Goal: Communication & Community: Participate in discussion

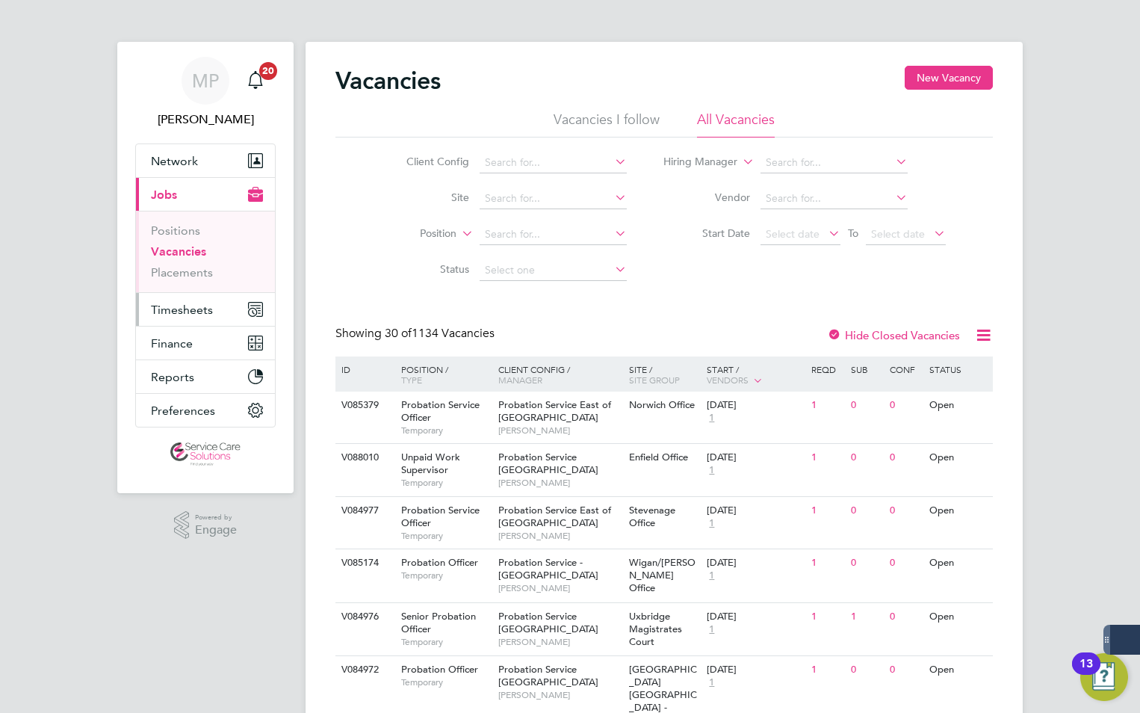
click at [179, 306] on span "Timesheets" at bounding box center [182, 309] width 62 height 14
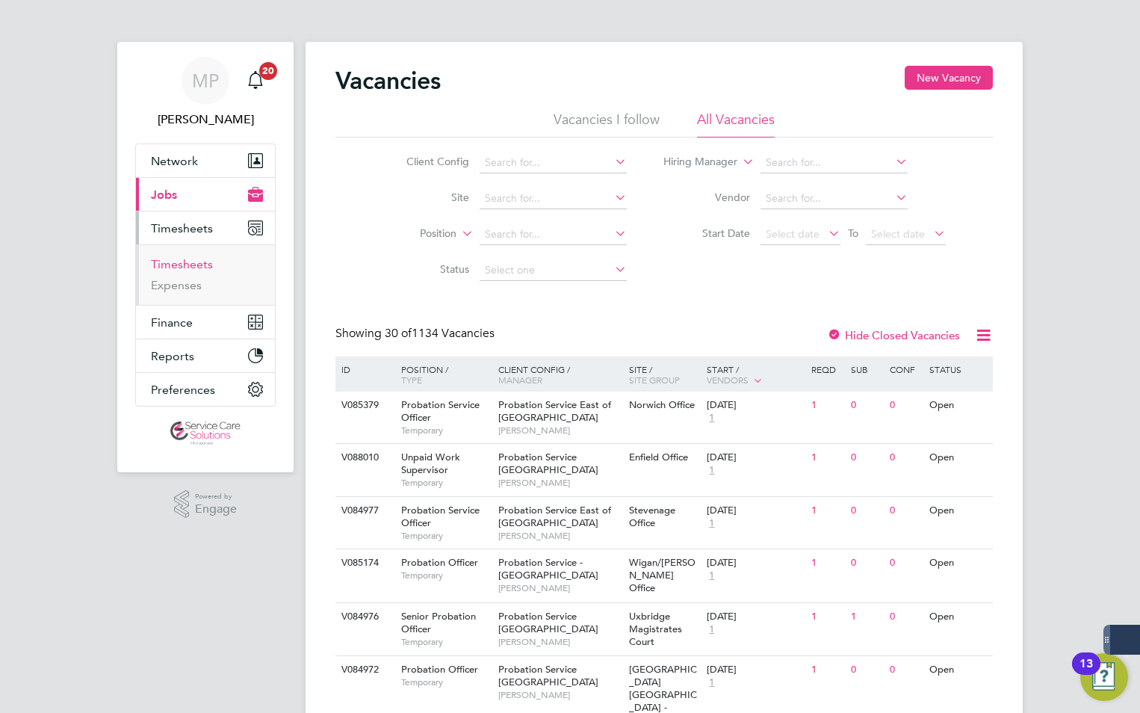
click at [181, 264] on link "Timesheets" at bounding box center [182, 264] width 62 height 14
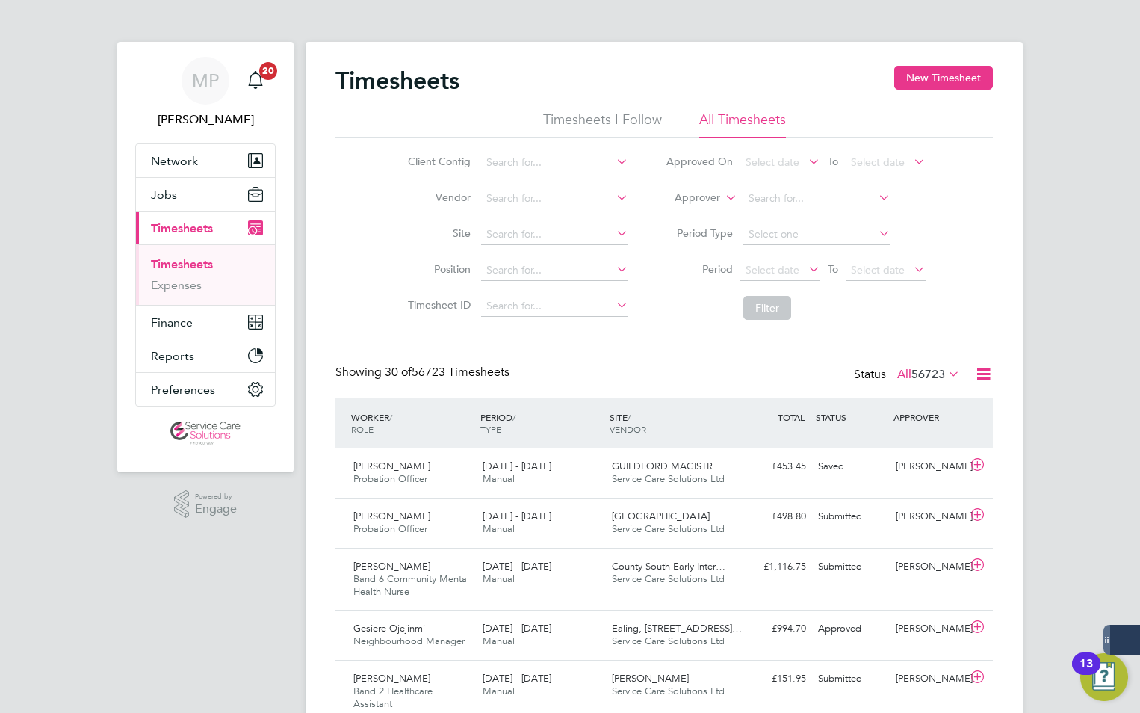
click at [722, 190] on icon at bounding box center [722, 193] width 0 height 13
click at [681, 211] on li "Worker" at bounding box center [683, 214] width 74 height 19
drag, startPoint x: 739, startPoint y: 202, endPoint x: 794, endPoint y: 192, distance: 55.5
click at [786, 193] on input at bounding box center [816, 198] width 147 height 21
click at [798, 235] on li "[PERSON_NAME]" at bounding box center [816, 239] width 149 height 20
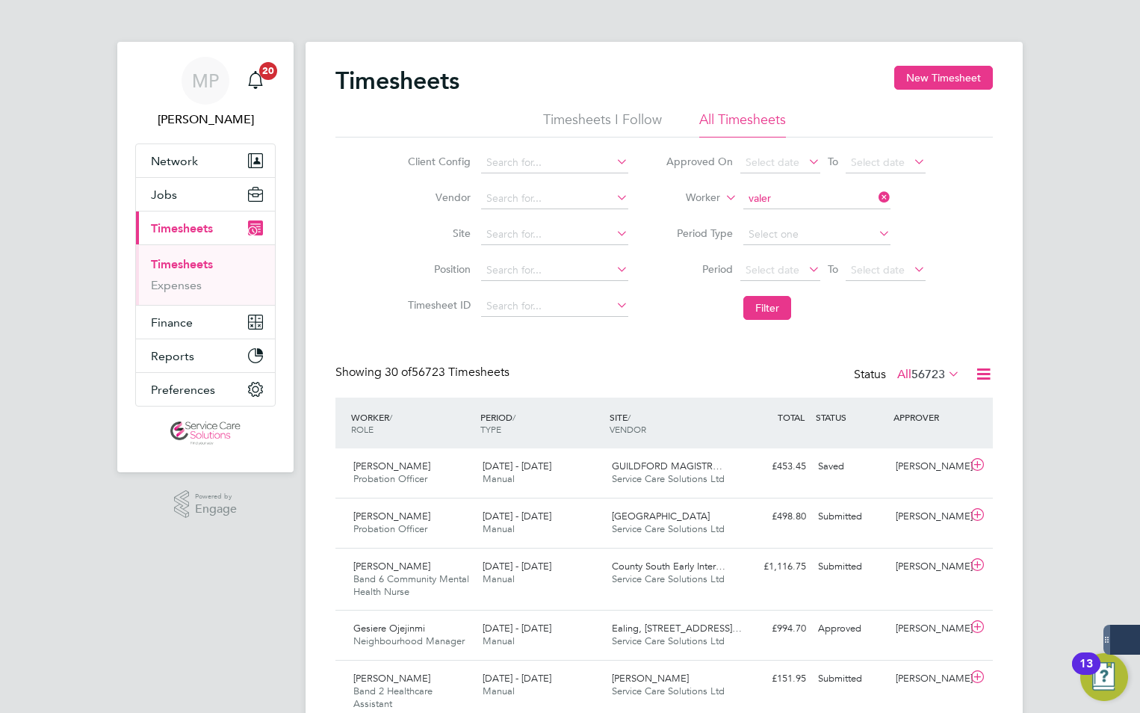
type input "[PERSON_NAME]"
click at [753, 318] on button "Filter" at bounding box center [767, 308] width 48 height 24
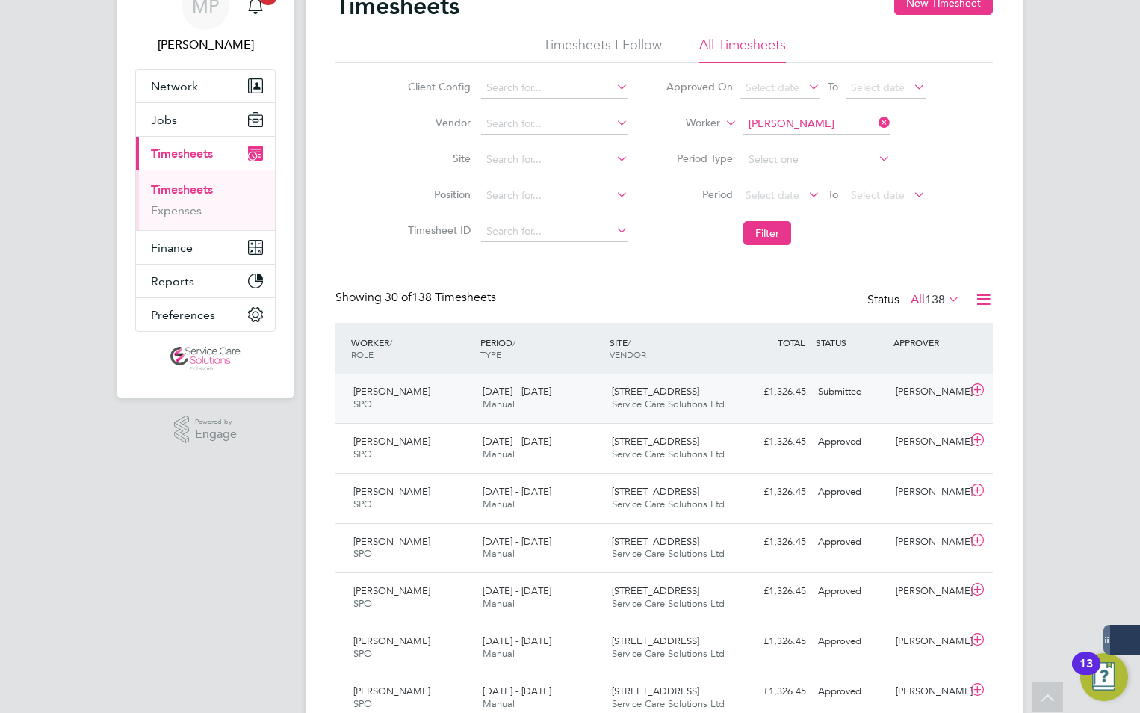
click at [848, 410] on div "[PERSON_NAME] SPO [DATE] - [DATE] [DATE] - [DATE] Manual 79 East Hill Service C…" at bounding box center [663, 397] width 657 height 49
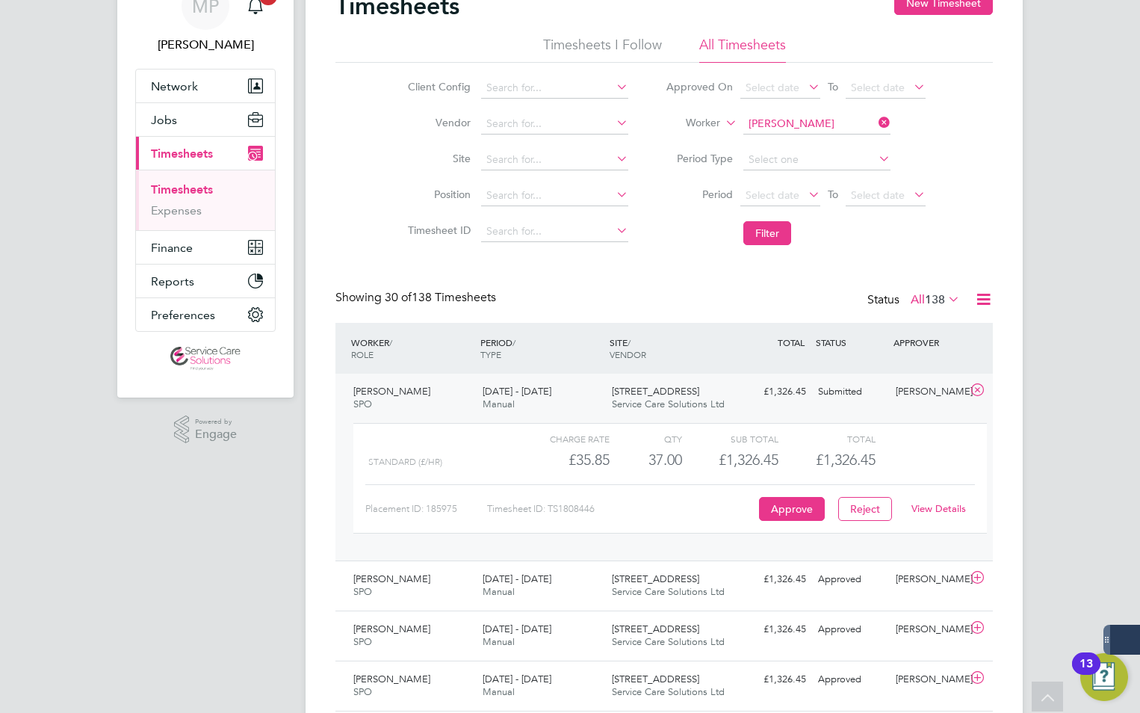
click at [947, 510] on link "View Details" at bounding box center [938, 508] width 55 height 13
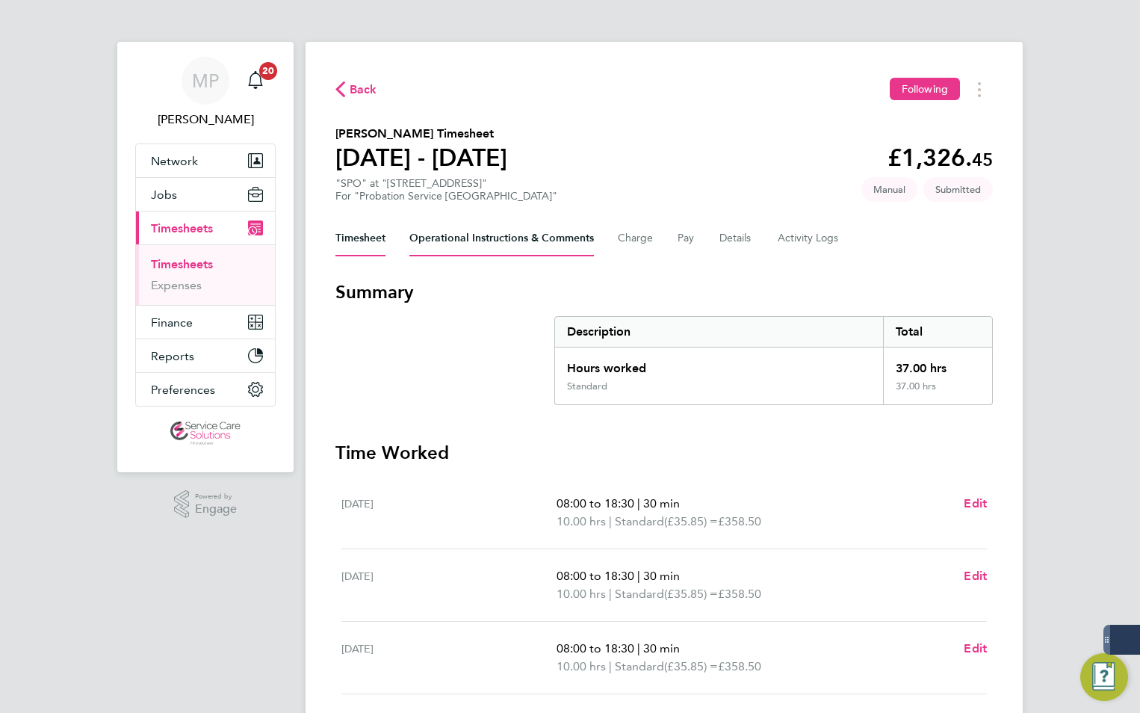
click at [538, 235] on Comments-tab "Operational Instructions & Comments" at bounding box center [501, 238] width 184 height 36
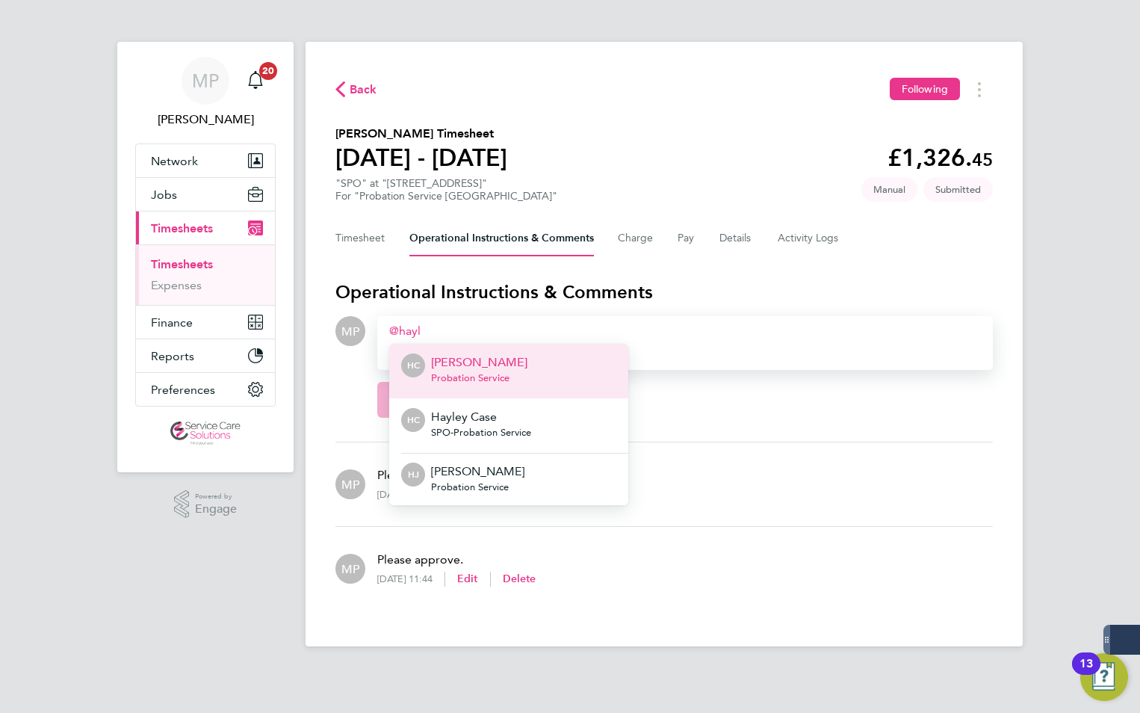
click at [522, 370] on li "HC Hayley Corcoran Probation Service" at bounding box center [508, 371] width 239 height 55
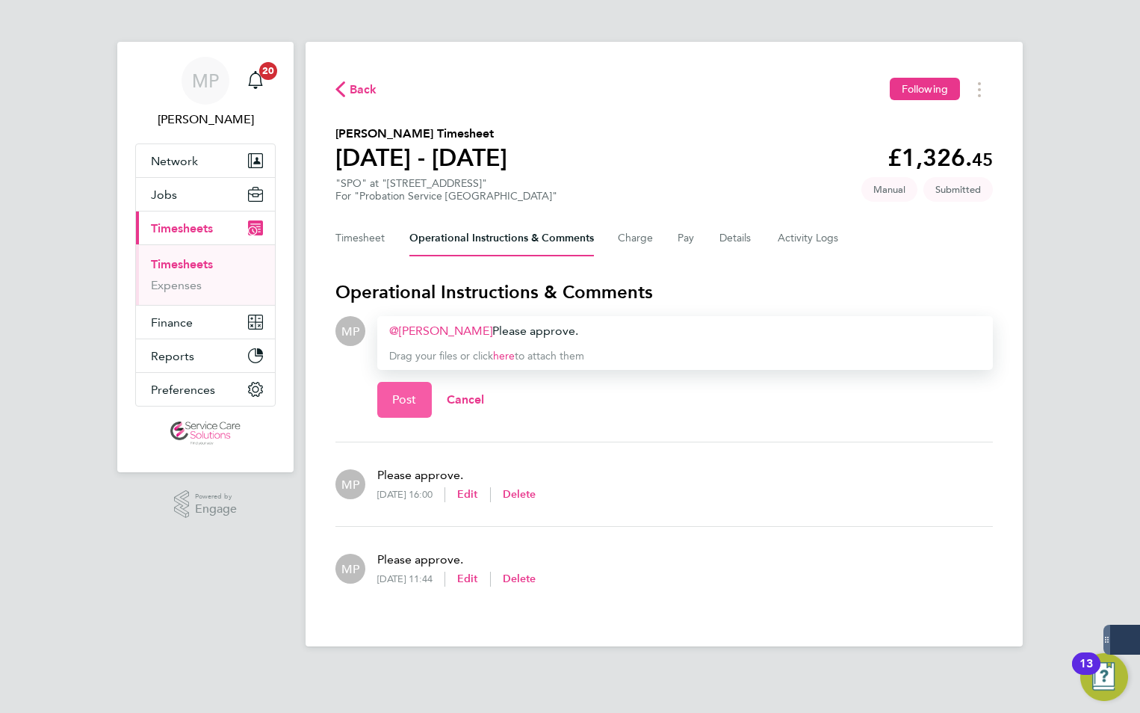
click at [414, 394] on span "Post" at bounding box center [404, 399] width 25 height 15
